Goal: Navigation & Orientation: Find specific page/section

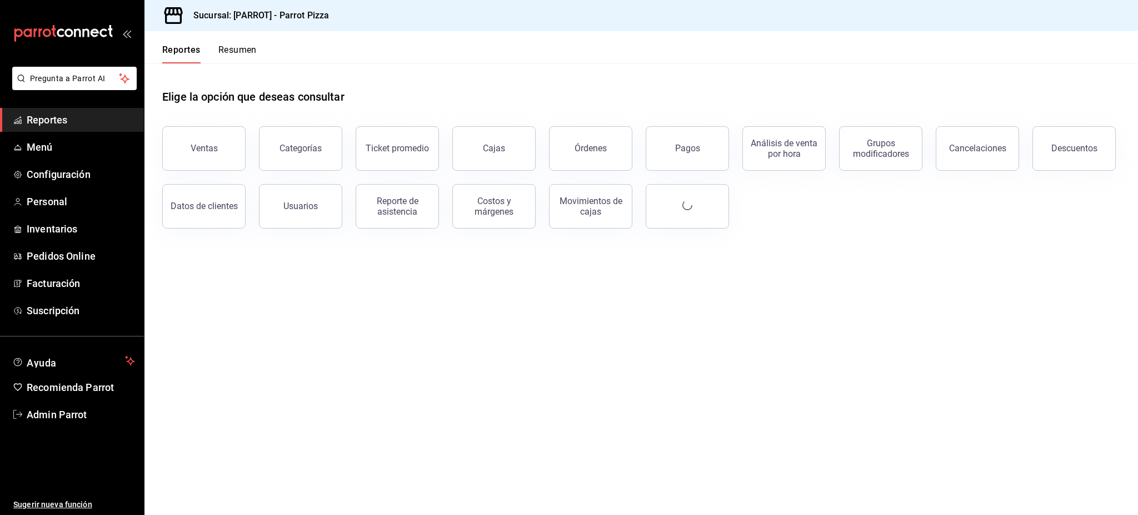
click at [54, 412] on span "Admin Parrot" at bounding box center [81, 414] width 108 height 15
